Goal: Transaction & Acquisition: Purchase product/service

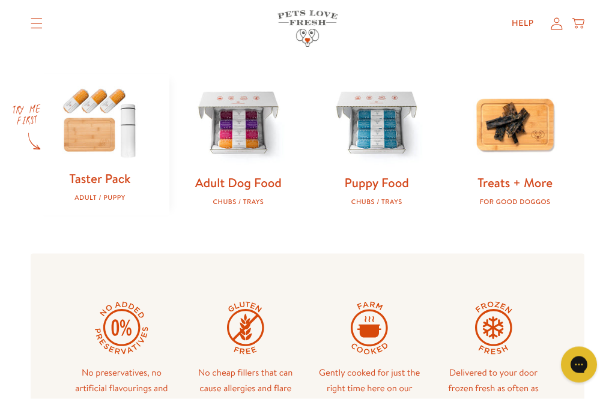
scroll to position [363, 0]
click at [237, 163] on img at bounding box center [239, 124] width 100 height 100
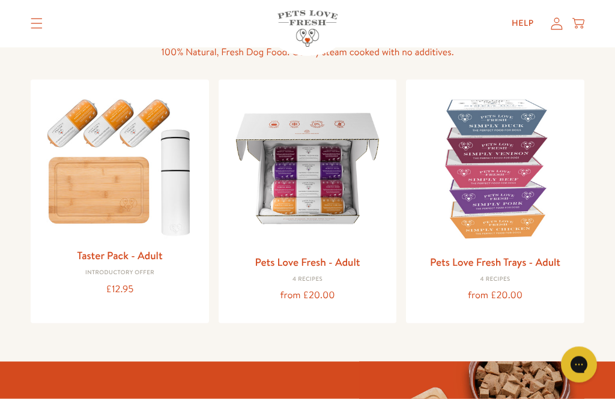
scroll to position [104, 0]
click at [290, 204] on img at bounding box center [307, 168] width 159 height 159
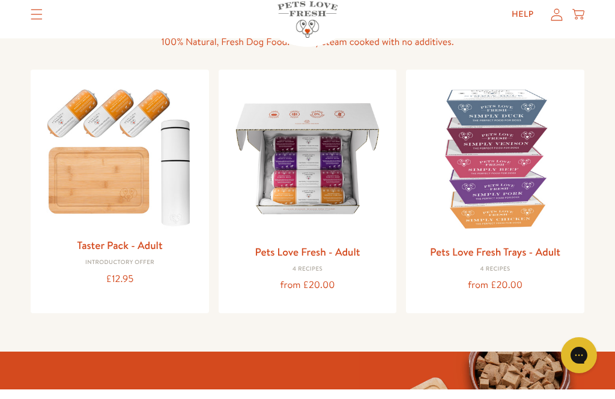
scroll to position [142, 0]
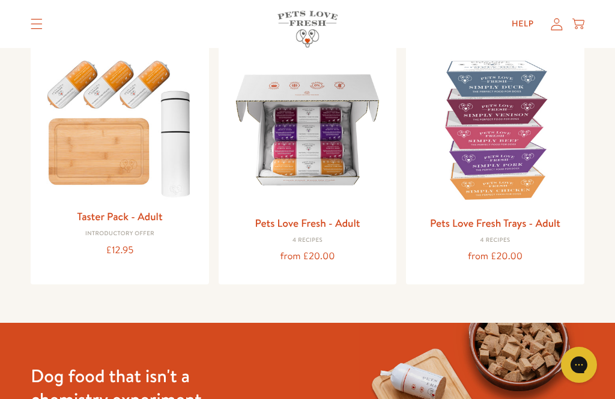
click at [81, 169] on img at bounding box center [119, 126] width 159 height 153
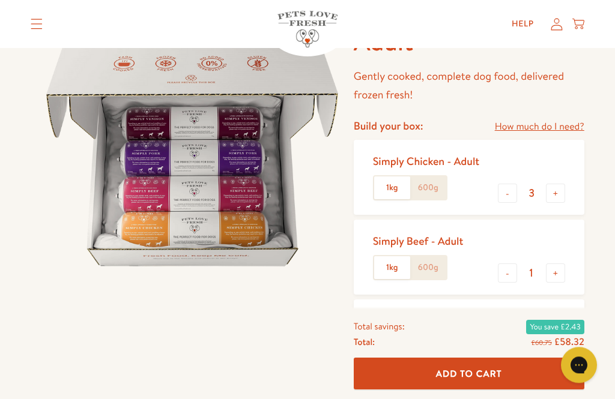
scroll to position [70, 0]
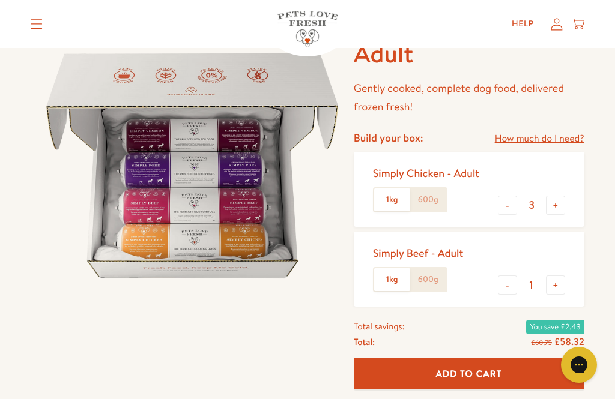
click at [427, 205] on label "600g" at bounding box center [428, 200] width 36 height 23
click at [0, 0] on input "600g" at bounding box center [0, 0] width 0 height 0
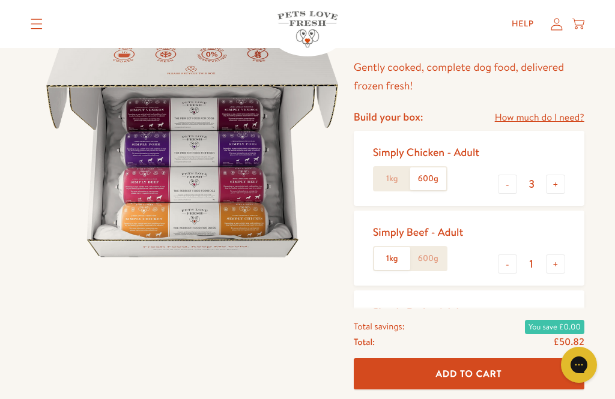
scroll to position [90, 0]
click at [553, 183] on button "+" at bounding box center [555, 184] width 19 height 19
click at [557, 191] on button "+" at bounding box center [555, 184] width 19 height 19
type input "5"
click at [503, 264] on button "-" at bounding box center [507, 264] width 19 height 19
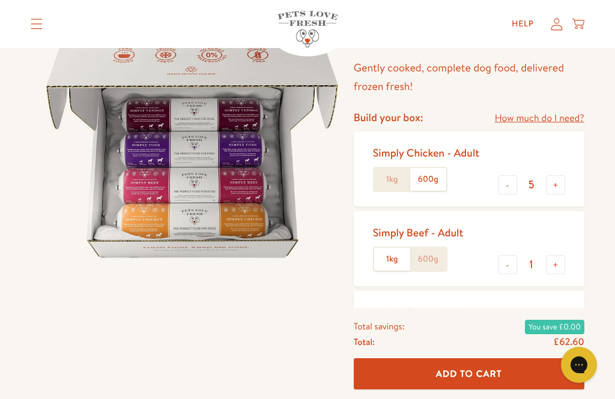
type input "0"
click at [506, 346] on button "-" at bounding box center [507, 344] width 19 height 19
type input "0"
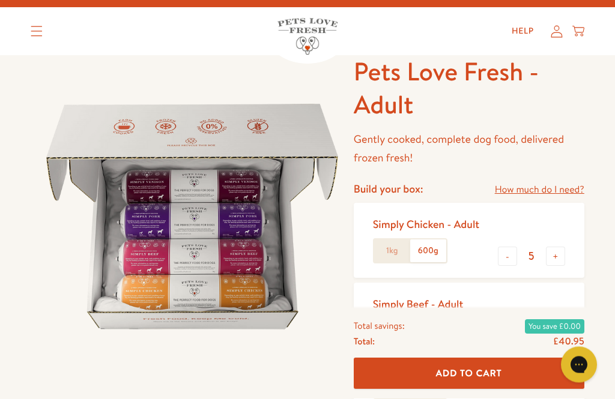
scroll to position [0, 0]
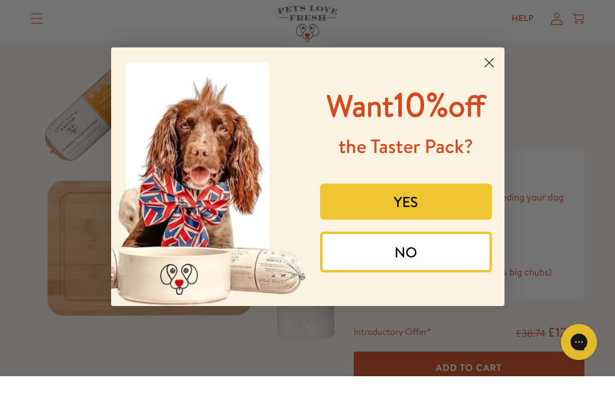
scroll to position [32, 0]
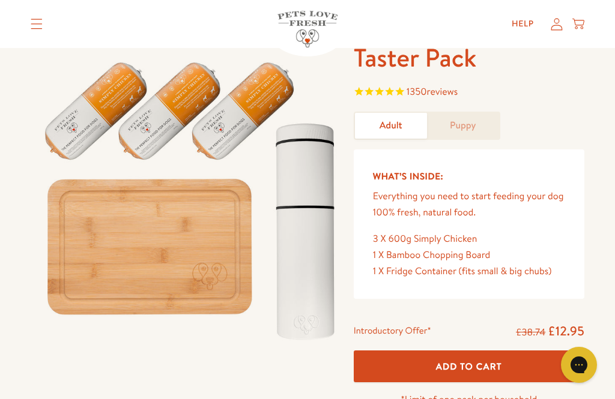
click at [13, 334] on div "Taster Pack 1350 reviews Adult Puppy What’s Inside: Everything you need to star…" at bounding box center [307, 277] width 615 height 473
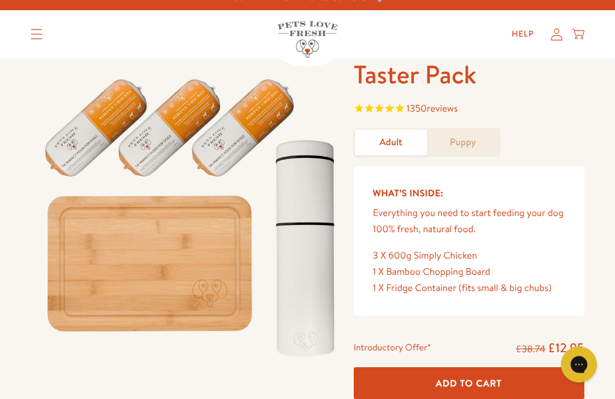
scroll to position [0, 0]
